Goal: Complete application form

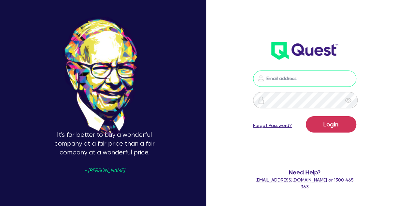
type input "[PERSON_NAME][EMAIL_ADDRESS][PERSON_NAME][DOMAIN_NAME]"
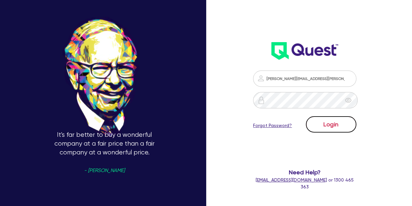
click at [327, 121] on button "Login" at bounding box center [331, 124] width 50 height 16
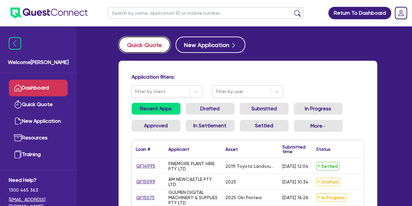
click at [139, 50] on button "Quick Quote" at bounding box center [145, 44] width 52 height 16
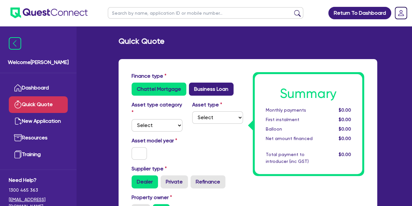
click at [203, 87] on label "Business Loan" at bounding box center [211, 88] width 45 height 13
click at [193, 87] on input "Business Loan" at bounding box center [191, 84] width 4 height 4
radio input "true"
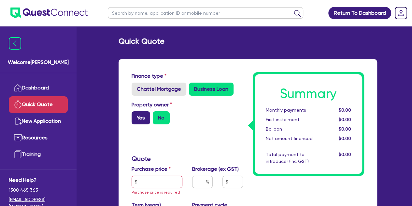
click at [136, 119] on label "Yes" at bounding box center [141, 117] width 19 height 13
click at [136, 115] on input "Yes" at bounding box center [134, 113] width 4 height 4
radio input "true"
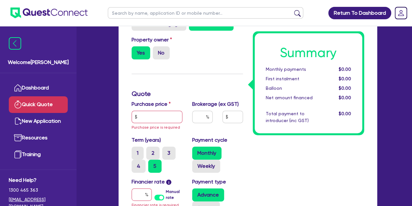
scroll to position [65, 0]
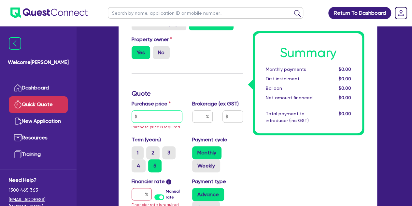
click at [147, 118] on input "text" at bounding box center [157, 116] width 51 height 12
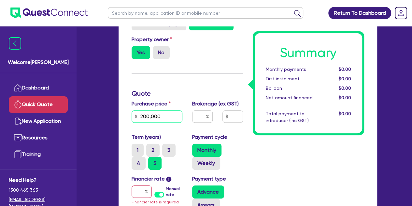
type input "200,000"
click at [180, 81] on div "Finance type Chattel Mortgage Business Loan Asset type category Select Cars and…" at bounding box center [187, 152] width 121 height 290
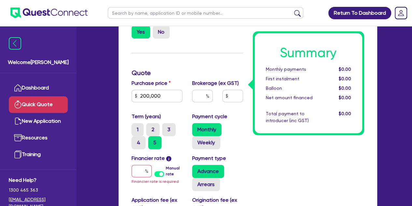
scroll to position [87, 0]
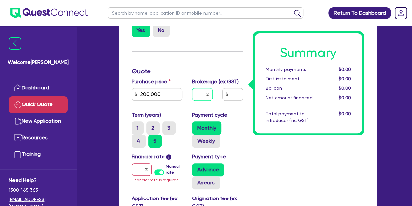
click at [195, 92] on input "text" at bounding box center [202, 94] width 21 height 12
type input "1"
click at [250, 138] on div "Summary Monthly payments $0.00 First instalment $0.00 Balloon $0.00 Net amount …" at bounding box center [308, 130] width 121 height 290
click at [141, 171] on input "text" at bounding box center [142, 169] width 20 height 12
type input "1"
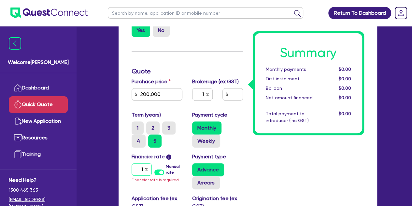
type input "2,006.55"
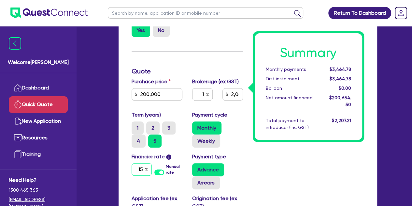
type input "15"
type input "2,006.55"
click at [272, 174] on div "Summary Monthly payments $4,766.49 First instalment $4,766.49 Balloon $0.00 Net…" at bounding box center [308, 130] width 121 height 290
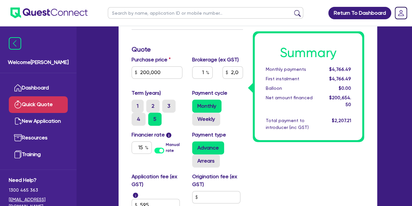
scroll to position [107, 0]
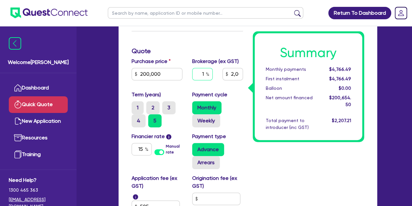
click at [204, 74] on input "1" at bounding box center [202, 74] width 21 height 12
type input "2"
click at [205, 46] on div "Finance type Chattel Mortgage Business Loan Asset type category Select Cars and…" at bounding box center [187, 109] width 121 height 290
type input "4,013.09"
click at [204, 75] on input "2" at bounding box center [202, 74] width 21 height 12
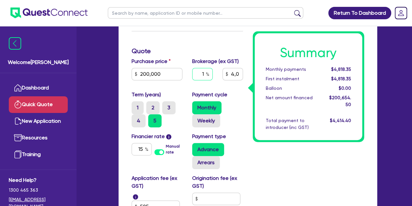
type input "1"
click at [200, 53] on h3 "Quote" at bounding box center [187, 51] width 111 height 8
type input "2,006.55"
click at [204, 74] on input "1" at bounding box center [202, 74] width 21 height 12
type input "0"
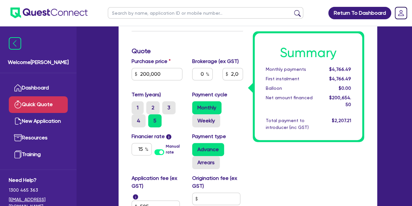
type input "2,006.55"
click at [204, 53] on h3 "Quote" at bounding box center [187, 51] width 111 height 8
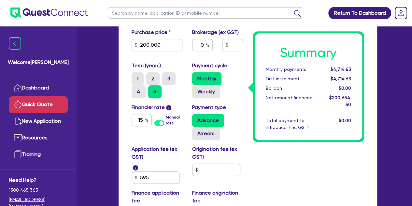
scroll to position [141, 0]
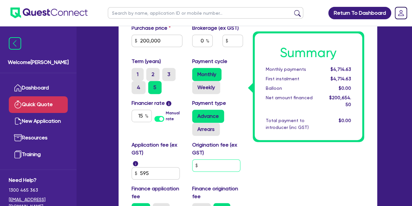
click at [205, 164] on input "text" at bounding box center [216, 165] width 48 height 12
type input "1"
type input "1,500"
click at [293, 164] on div "Summary Monthly payments $4,714.63 First instalment $4,714.63 Balloon $0.00 Net…" at bounding box center [308, 76] width 121 height 290
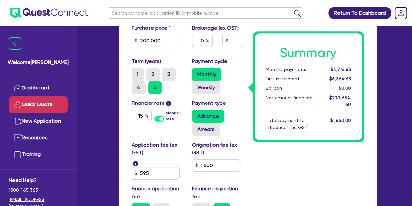
scroll to position [150, 0]
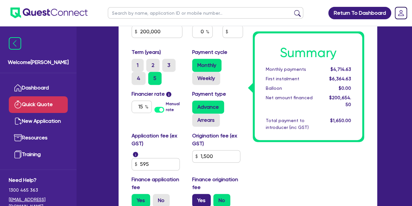
click at [202, 199] on label "Yes" at bounding box center [201, 199] width 19 height 13
click at [196, 198] on input "Yes" at bounding box center [194, 195] width 4 height 4
radio input "true"
click at [216, 157] on input "1,500" at bounding box center [216, 156] width 48 height 12
type input "1"
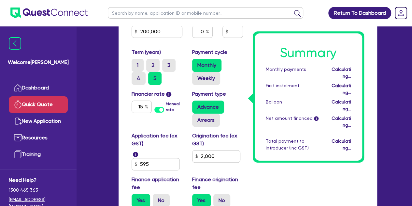
click at [296, 158] on div "Summary Monthly payments Calculating... First instalment Calculating... Balloon…" at bounding box center [308, 67] width 121 height 290
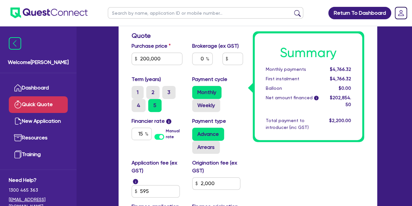
scroll to position [120, 0]
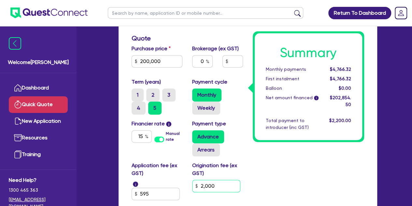
click at [222, 185] on input "2,000" at bounding box center [216, 185] width 48 height 12
type input "2"
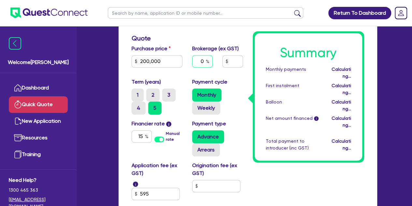
click at [205, 61] on input "0" at bounding box center [202, 61] width 21 height 12
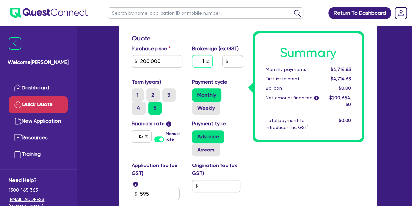
type input "1"
click at [286, 179] on div "Summary Monthly payments $4,714.63 First instalment $4,714.63 Balloon $0.00 Net…" at bounding box center [308, 97] width 121 height 290
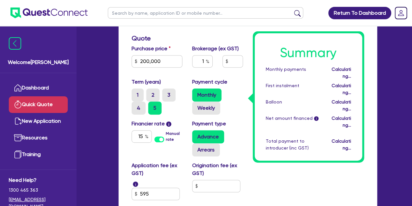
type input "2,006.55"
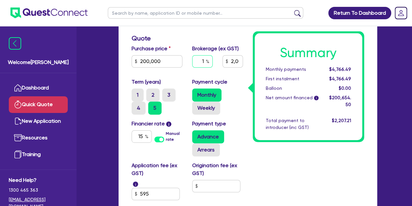
click at [205, 60] on input "1" at bounding box center [202, 61] width 21 height 12
type input "2,006.55"
click at [261, 167] on div "Summary Monthly payments $4,766.49 First instalment $4,766.49 Balloon $0.00 Net…" at bounding box center [308, 97] width 121 height 290
click at [201, 59] on input "text" at bounding box center [202, 61] width 21 height 12
type input "1"
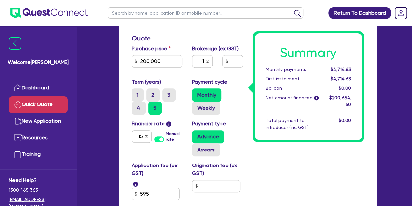
click at [291, 177] on div "Summary Monthly payments $4,714.63 First instalment $4,714.63 Balloon $0.00 Net…" at bounding box center [308, 97] width 121 height 290
type input "2,006.55"
click at [204, 62] on input "1" at bounding box center [202, 61] width 21 height 12
type input "2,006.55"
click at [264, 164] on div "Summary Monthly payments $4,766.49 First instalment $4,766.49 Balloon $0.00 Net…" at bounding box center [308, 97] width 121 height 290
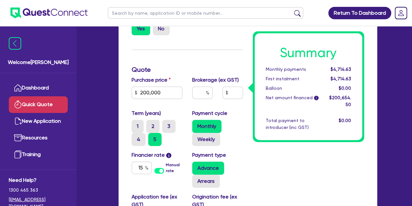
scroll to position [0, 0]
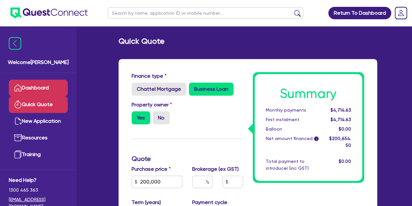
click at [40, 89] on link "Dashboard" at bounding box center [38, 87] width 59 height 17
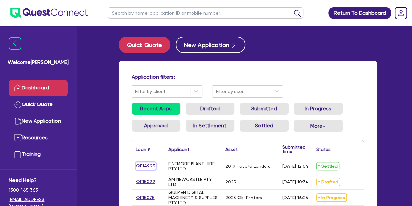
click at [147, 164] on link "QF14995" at bounding box center [146, 165] width 20 height 7
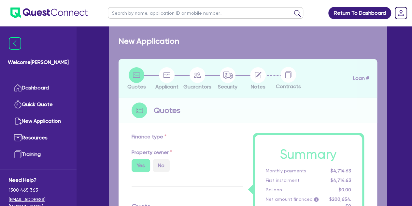
select select "CARS_AND_LIGHT_TRUCKS"
type input "2019"
radio input "false"
radio input "true"
type input "75,431.84"
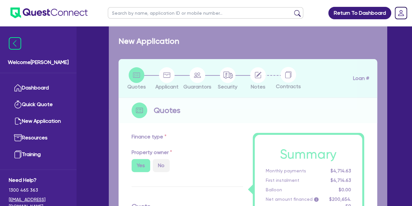
type input "2.97"
type input "2,262.96"
type input "9.65"
type input "677.27"
select select "VANS_AND_UTES"
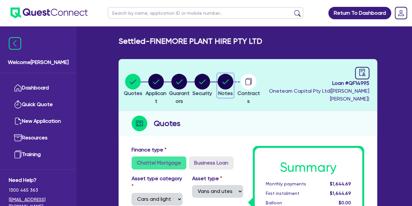
click at [233, 77] on circle "button" at bounding box center [226, 82] width 16 height 16
select select "Other"
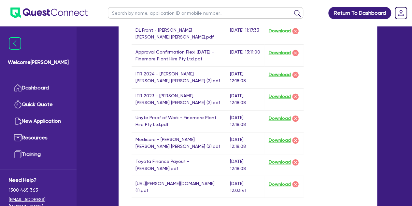
scroll to position [430, 0]
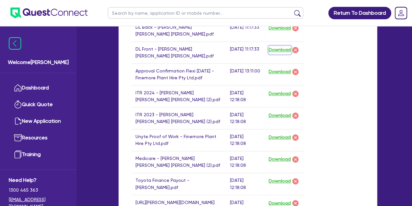
click at [276, 47] on button "Download" at bounding box center [279, 50] width 23 height 8
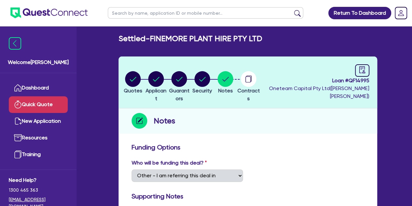
scroll to position [0, 0]
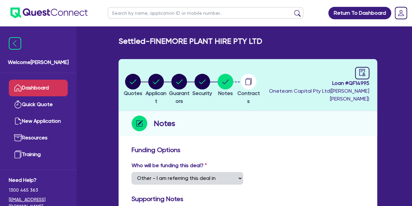
click at [35, 91] on link "Dashboard" at bounding box center [38, 87] width 59 height 17
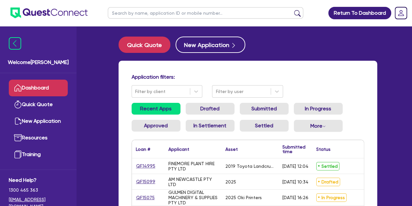
click at [147, 12] on input "text" at bounding box center [205, 12] width 195 height 11
type input "saqib"
click at [292, 10] on button "submit" at bounding box center [297, 14] width 10 height 9
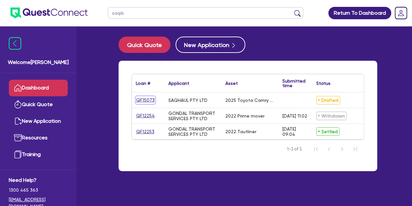
click at [147, 100] on link "QF15073" at bounding box center [145, 99] width 19 height 7
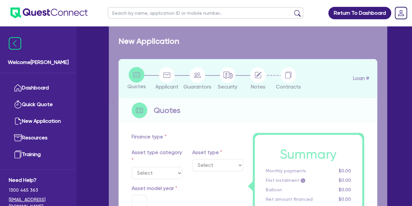
select select "CARS_AND_LIGHT_TRUCKS"
type input "2025"
radio input "true"
type input "88,200"
type input "3"
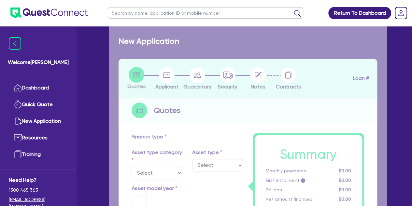
type input "2,665.64"
radio input "true"
type input "6.7"
select select "PASSENGER_VEHICLES"
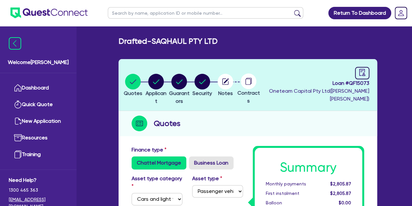
click at [256, 86] on circle at bounding box center [249, 81] width 16 height 16
click at [366, 67] on link at bounding box center [362, 73] width 14 height 12
select select "DRAFTED_NEW"
select select "Other"
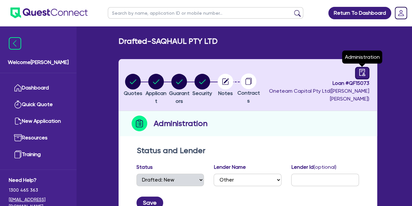
click at [363, 72] on icon "audit" at bounding box center [362, 72] width 6 height 7
click at [360, 73] on icon "audit" at bounding box center [362, 72] width 7 height 7
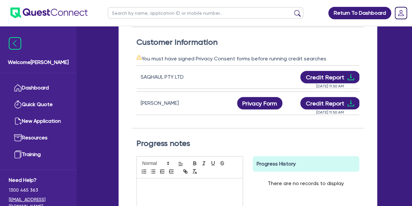
scroll to position [193, 0]
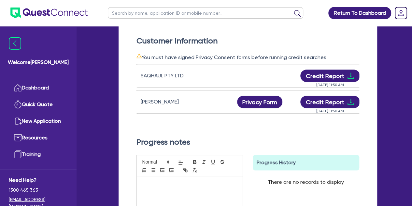
click at [311, 108] on div "[DATE] 11:50 AM" at bounding box center [330, 108] width 65 height 0
click at [321, 101] on button "Credit Report" at bounding box center [330, 101] width 60 height 12
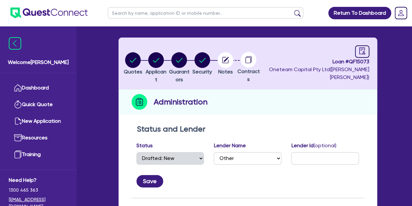
scroll to position [0, 0]
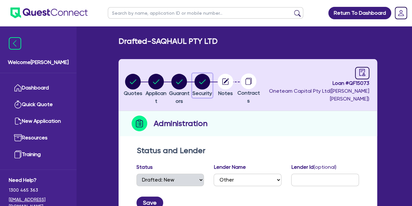
click at [210, 83] on circle "button" at bounding box center [202, 82] width 16 height 16
select select "CARS_AND_LIGHT_TRUCKS"
select select "PASSENGER_VEHICLES"
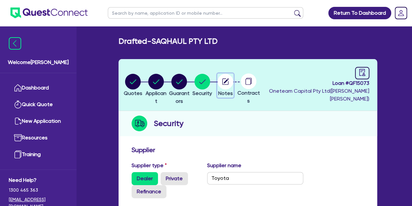
click at [233, 92] on span "Notes" at bounding box center [225, 93] width 15 height 6
select select "Other"
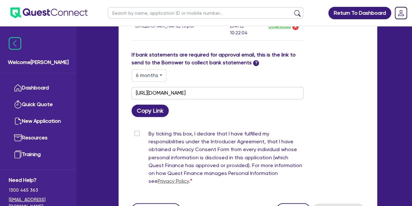
scroll to position [468, 0]
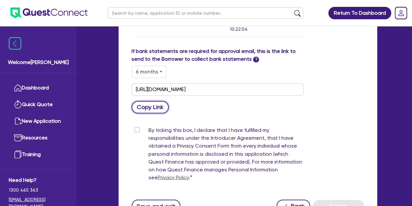
click at [154, 113] on button "Copy Link" at bounding box center [150, 107] width 37 height 12
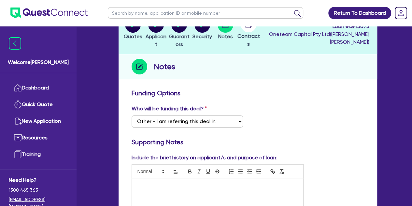
scroll to position [0, 0]
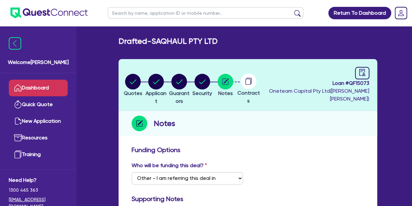
click at [35, 89] on link "Dashboard" at bounding box center [38, 87] width 59 height 17
